Goal: Task Accomplishment & Management: Manage account settings

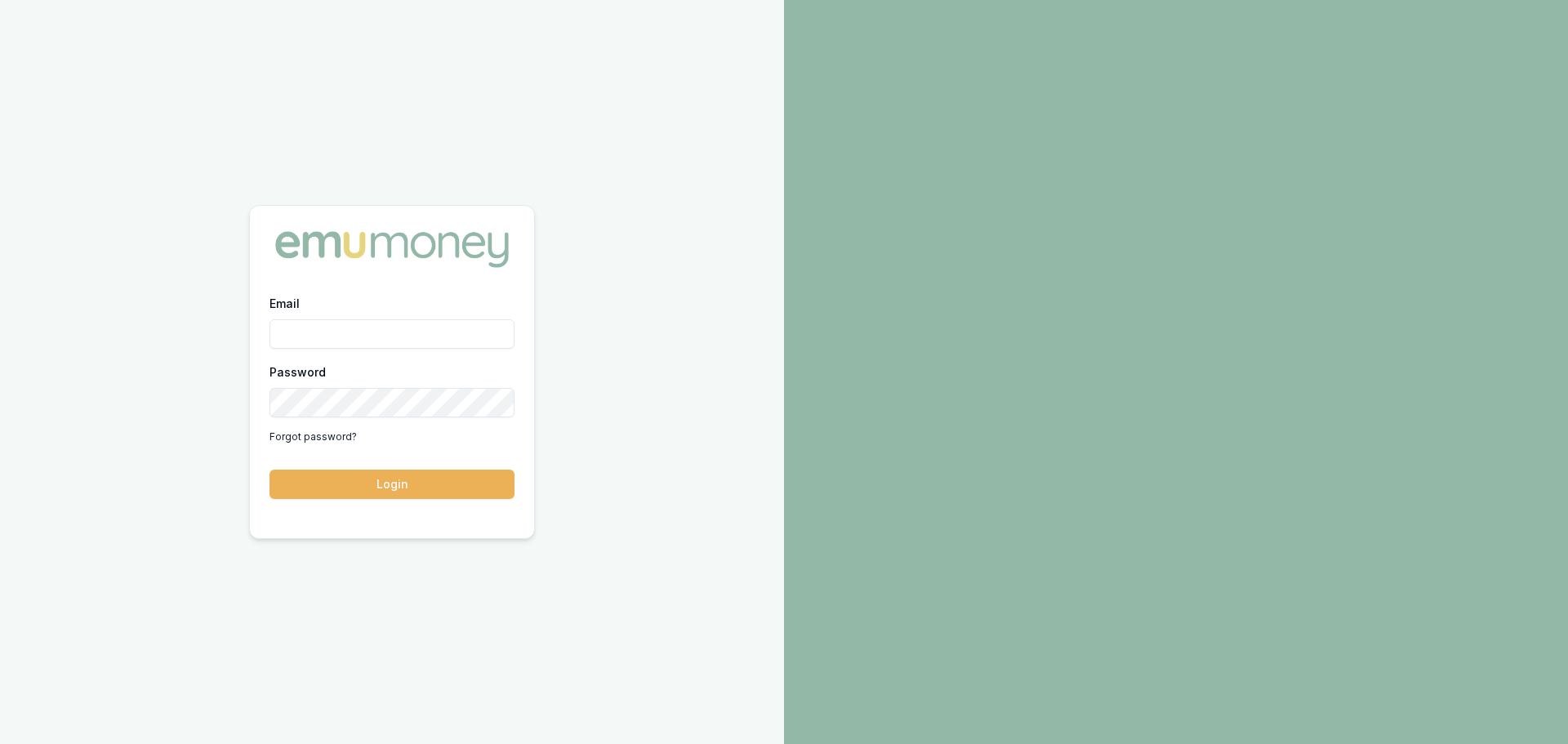
click at [332, 323] on input "Email" at bounding box center [392, 333] width 245 height 30
type input "natasha.mccallum@emumoney.com.au"
click at [270, 469] on button "Login" at bounding box center [392, 484] width 245 height 30
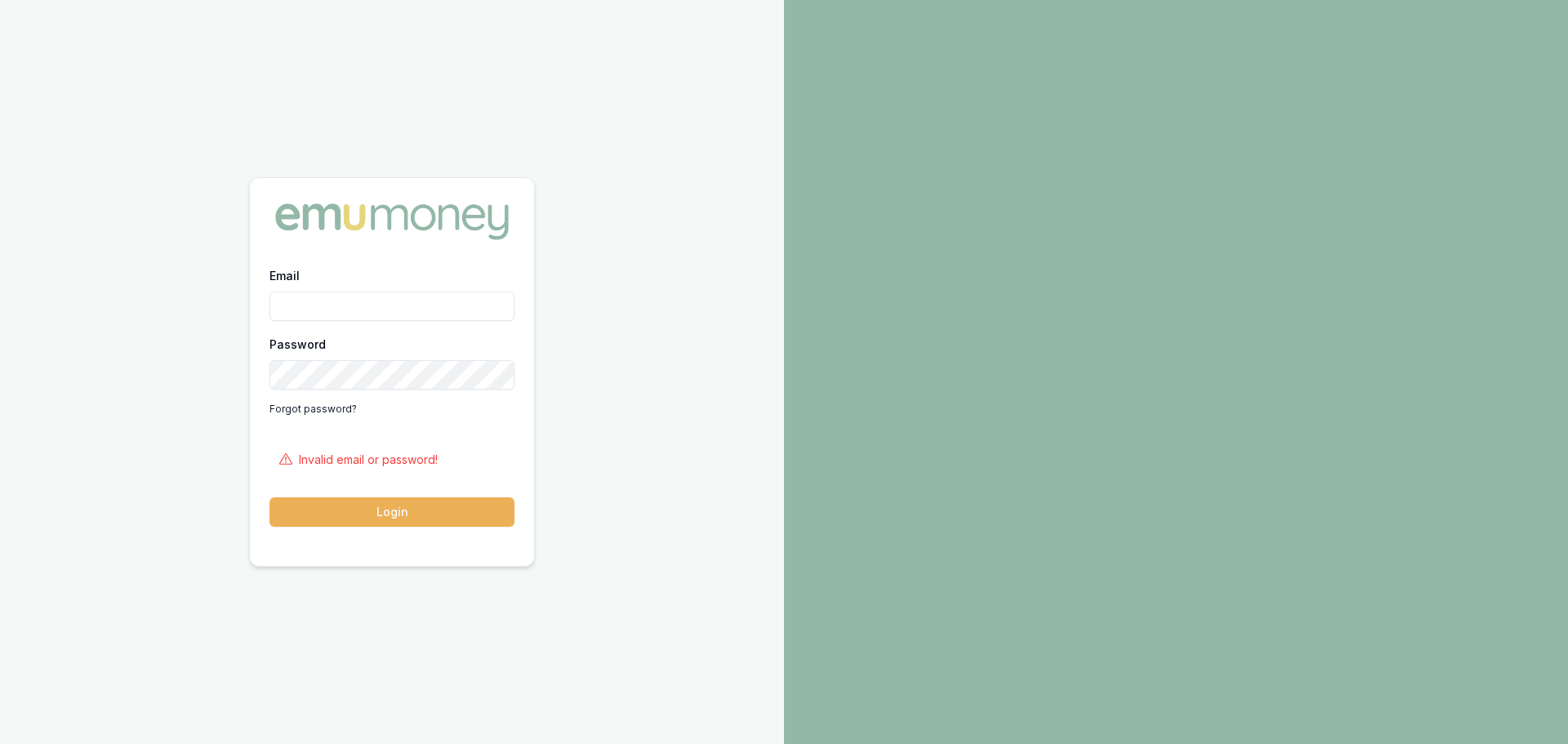
click at [332, 323] on div "Email Password Forgot password?" at bounding box center [392, 343] width 245 height 156
click at [352, 302] on input "Email" at bounding box center [392, 306] width 245 height 30
type input "natasha.mccallum@emumoney.com.au"
click at [270, 497] on button "Login" at bounding box center [392, 512] width 245 height 30
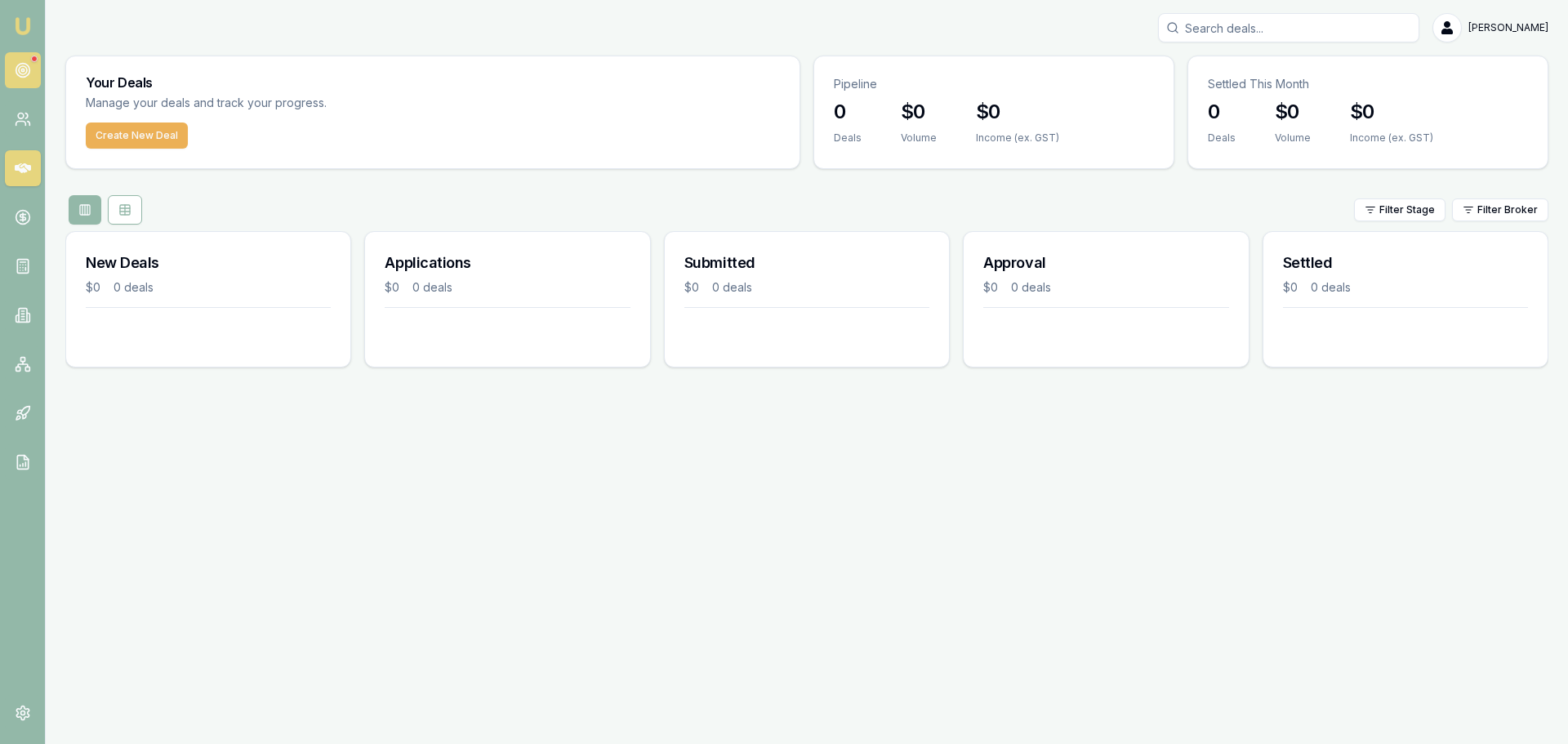
click at [31, 61] on link at bounding box center [23, 70] width 36 height 36
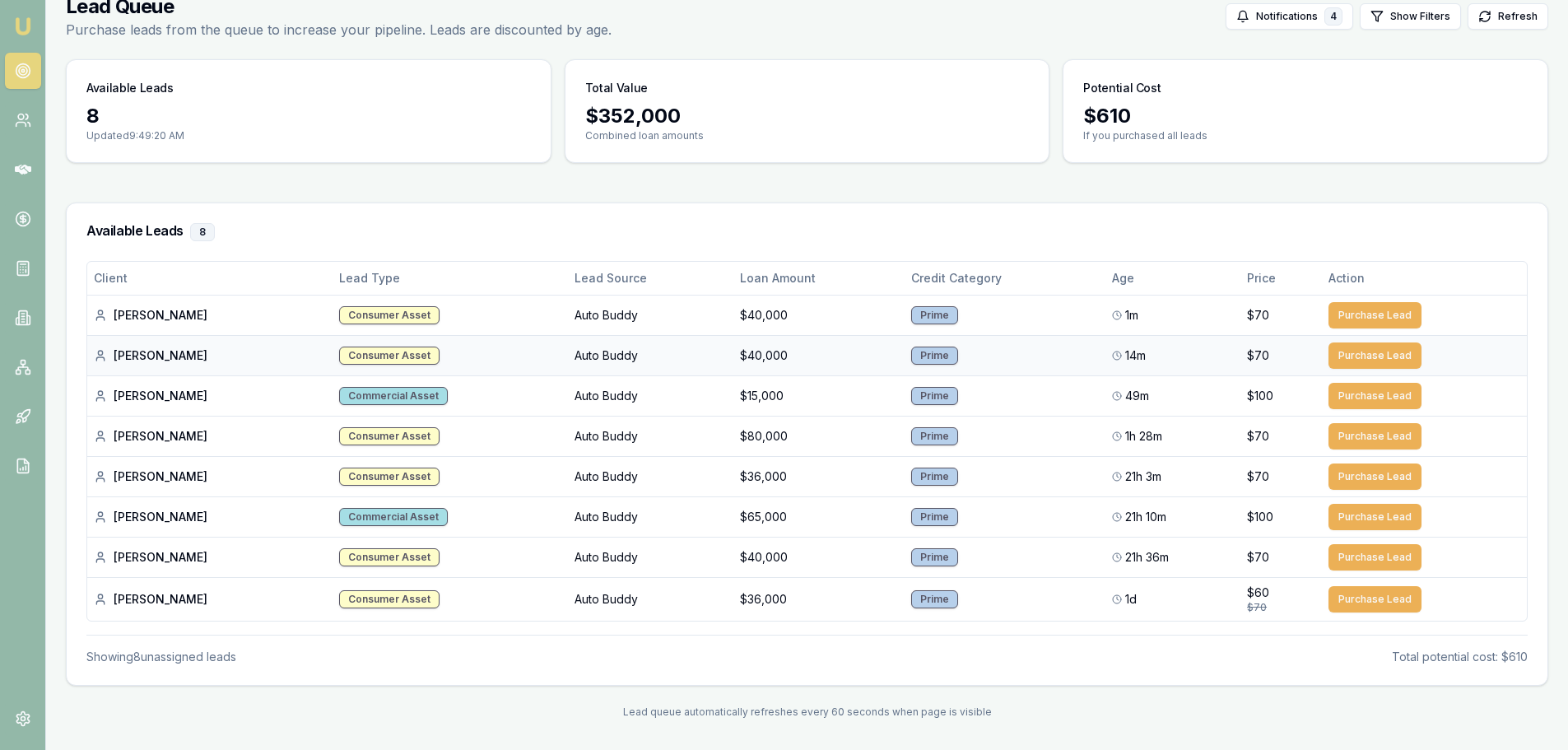
scroll to position [84, 0]
